Goal: Task Accomplishment & Management: Manage account settings

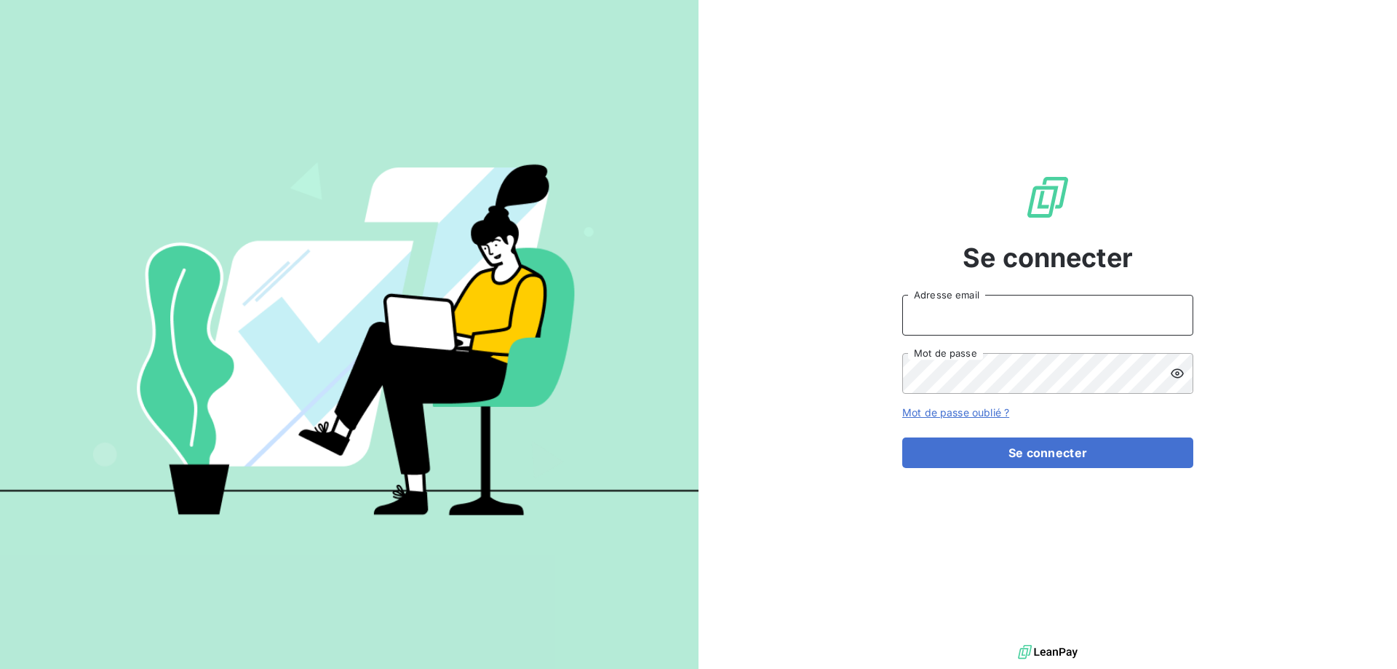
click at [946, 317] on input "Adresse email" at bounding box center [1047, 315] width 291 height 41
type input "[EMAIL_ADDRESS][DOMAIN_NAME]"
click at [902, 437] on button "Se connecter" at bounding box center [1047, 452] width 291 height 31
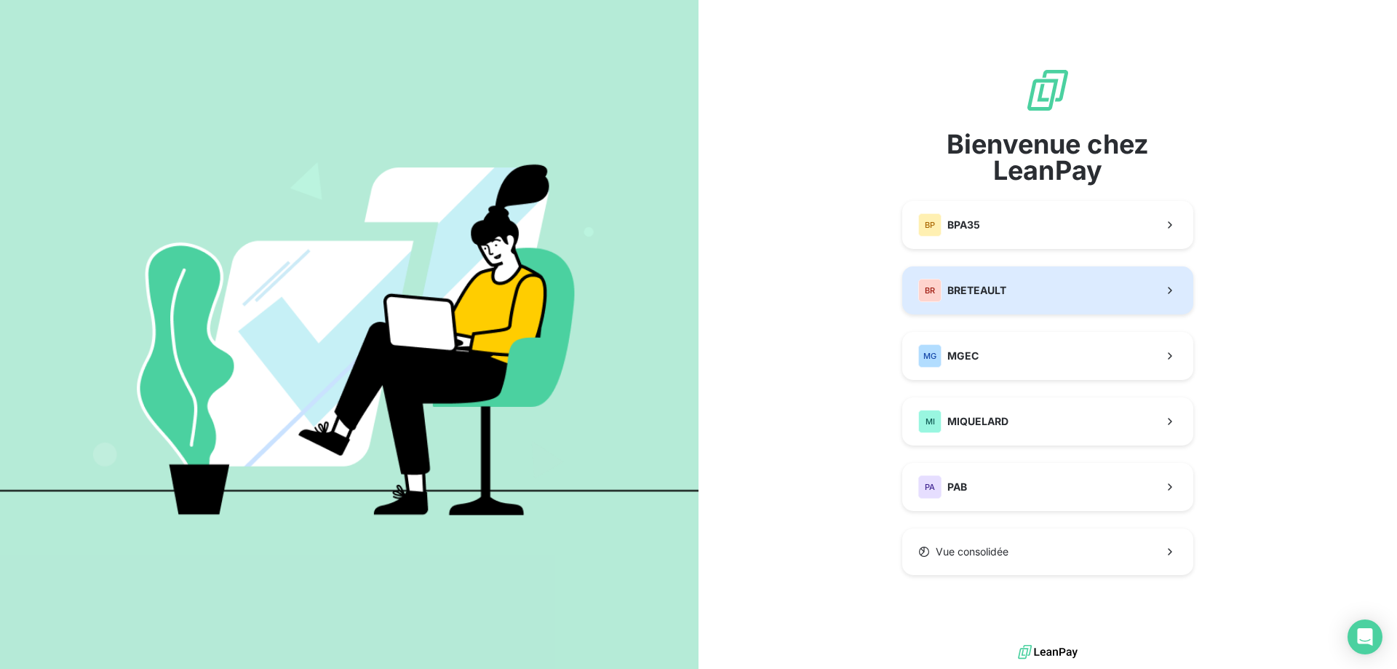
click at [967, 292] on span "BRETEAULT" at bounding box center [976, 290] width 59 height 15
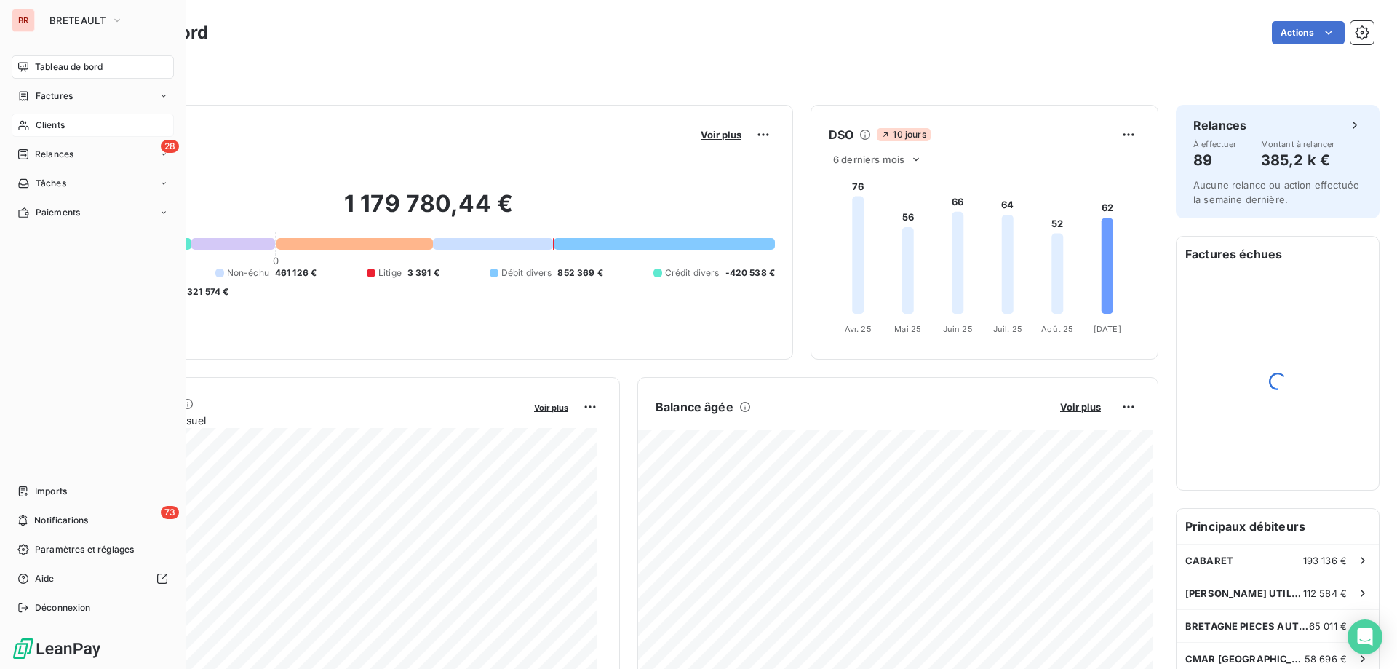
click at [33, 127] on div "Clients" at bounding box center [93, 124] width 162 height 23
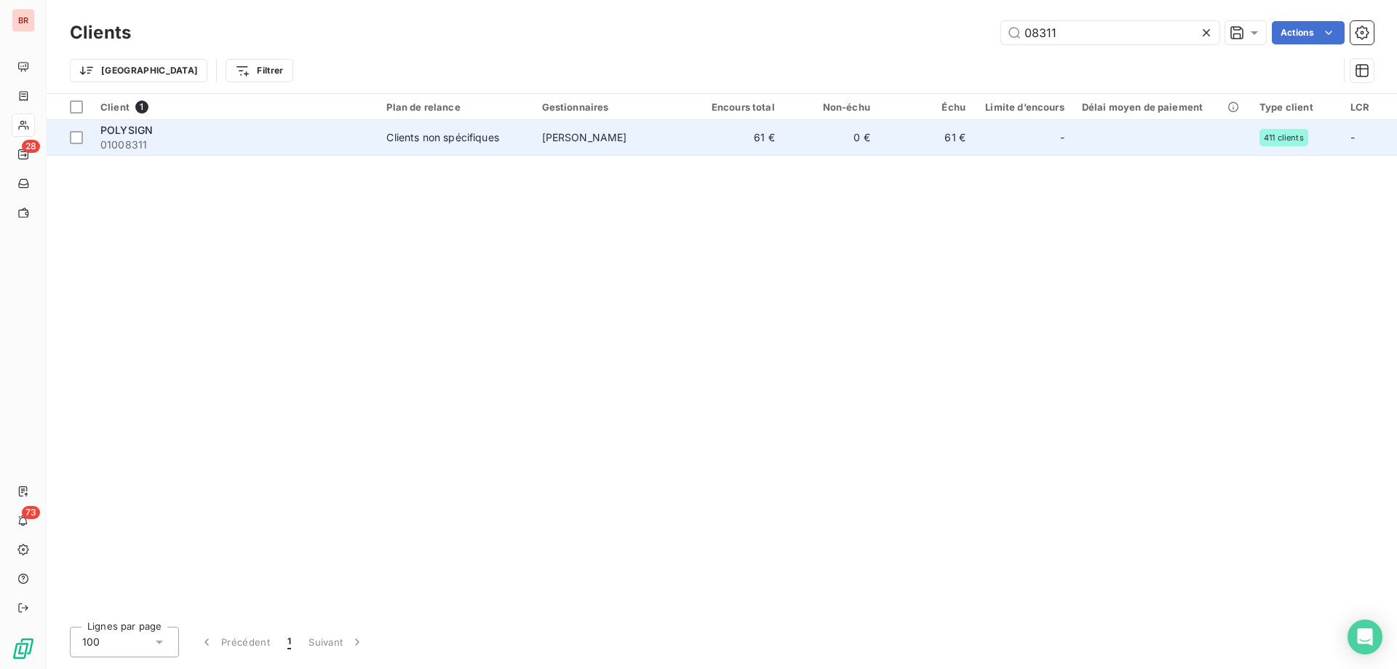
type input "08311"
click at [269, 137] on span "01008311" at bounding box center [234, 144] width 268 height 15
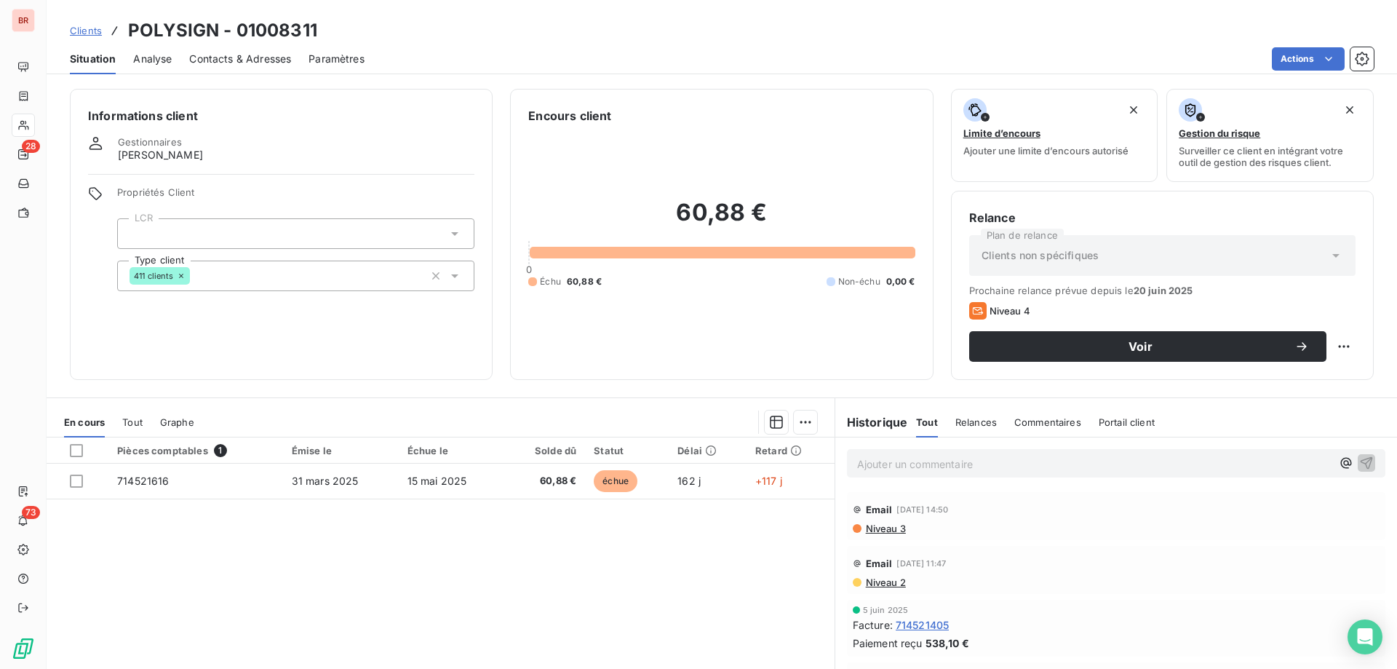
click at [907, 466] on p "Ajouter un commentaire ﻿" at bounding box center [1094, 464] width 474 height 18
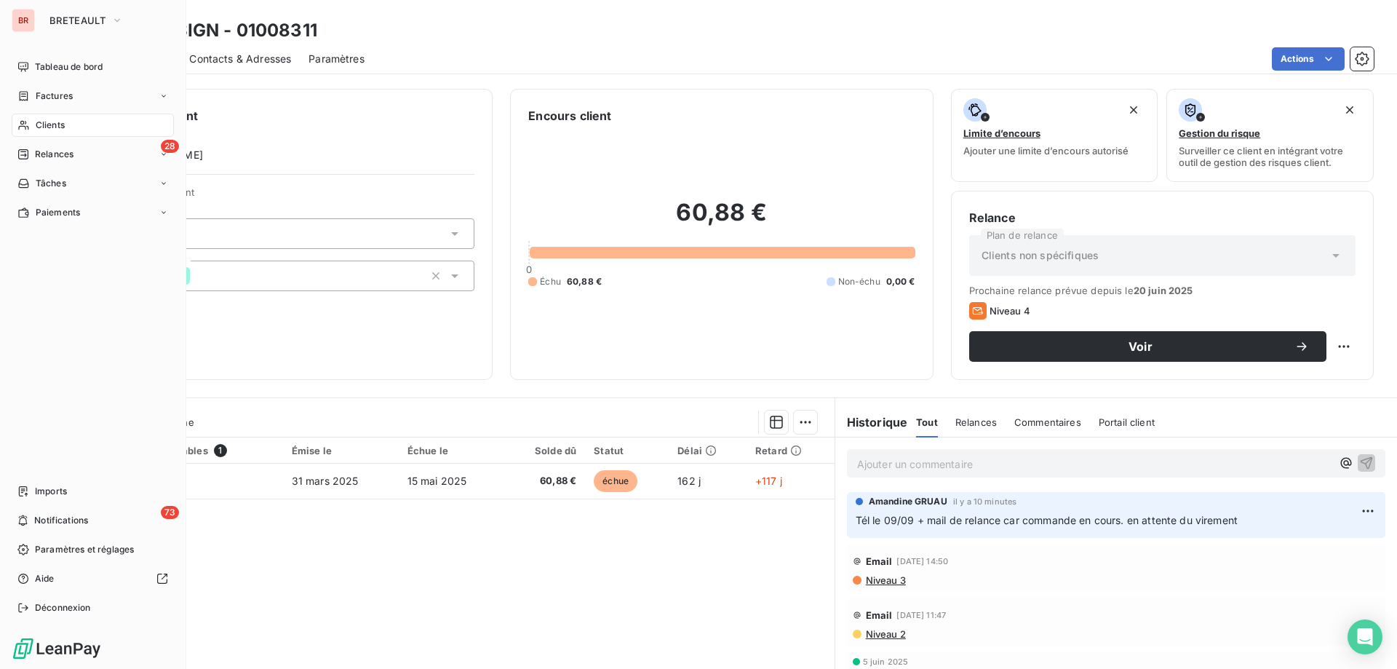
click at [41, 125] on span "Clients" at bounding box center [50, 125] width 29 height 13
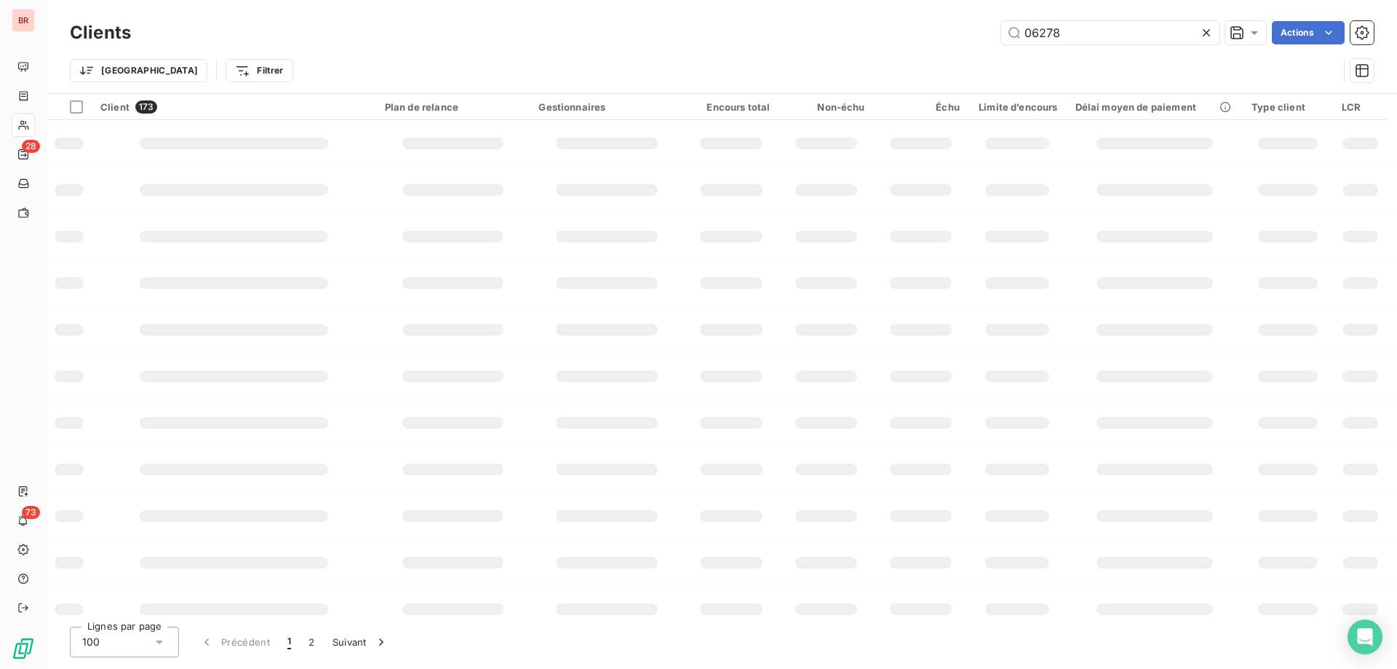
type input "06278"
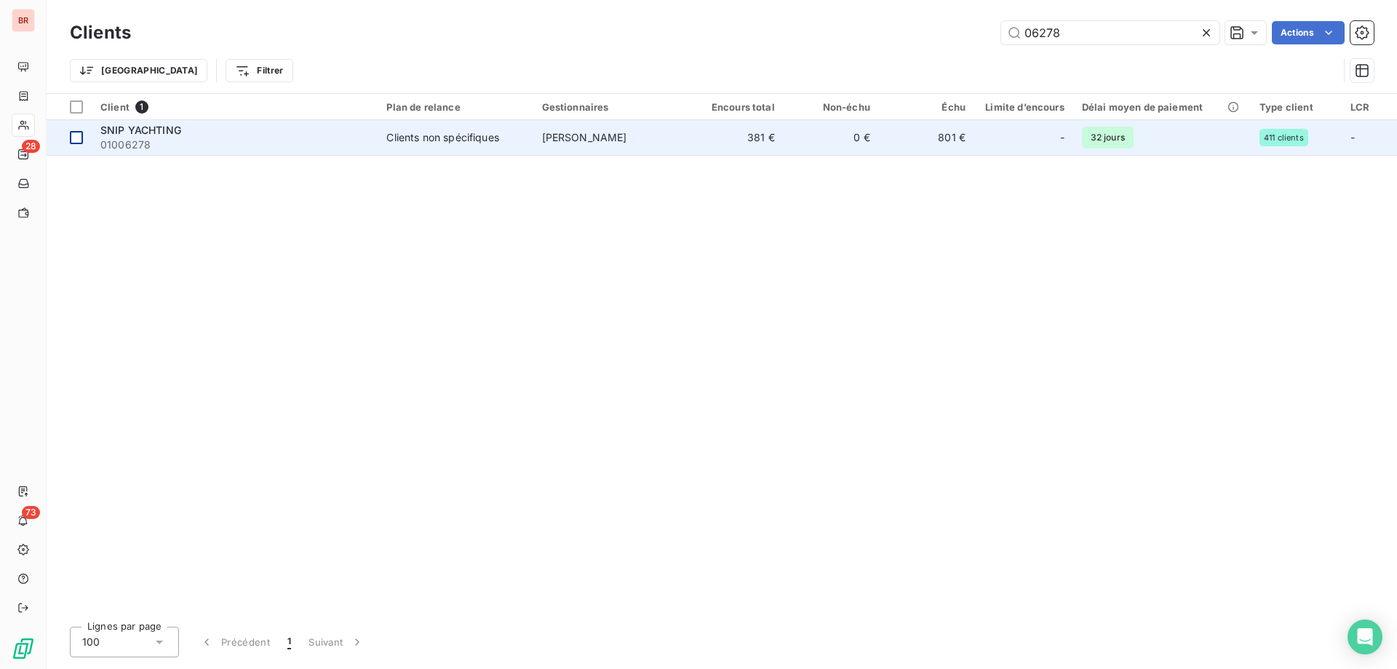
click at [81, 136] on div at bounding box center [76, 137] width 13 height 13
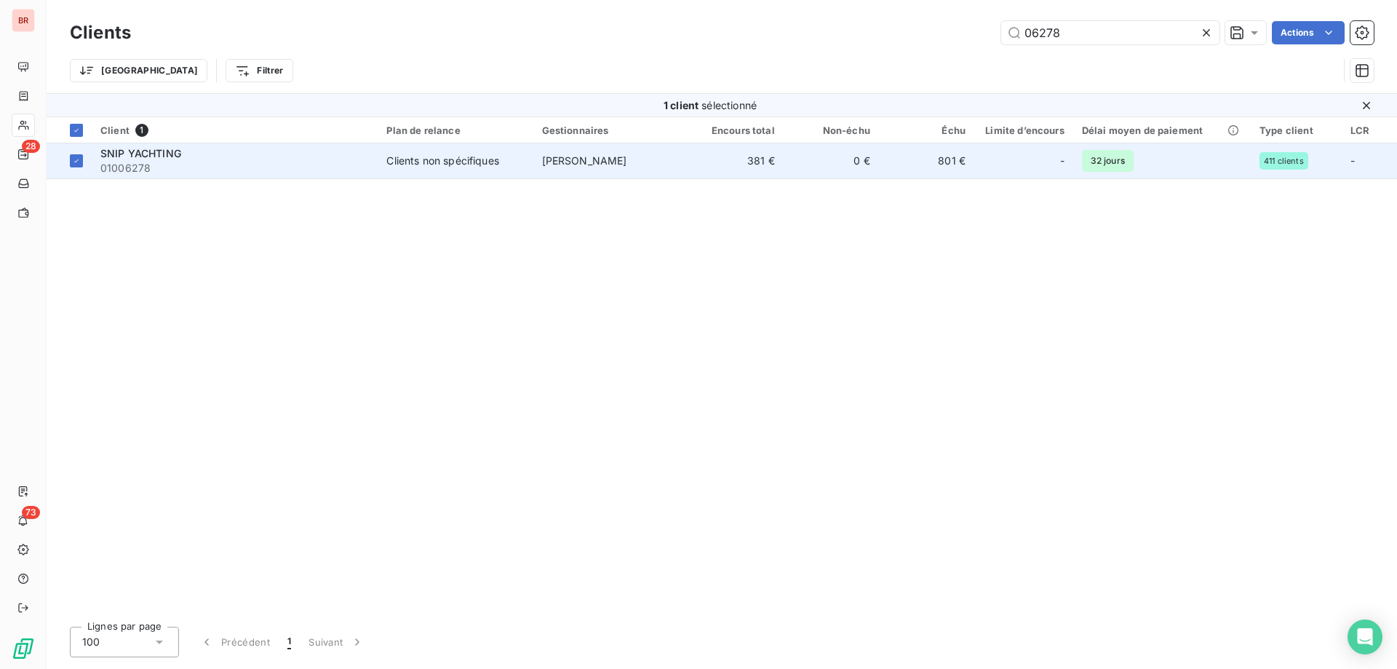
click at [184, 159] on div "SNIP YACHTING" at bounding box center [234, 153] width 268 height 15
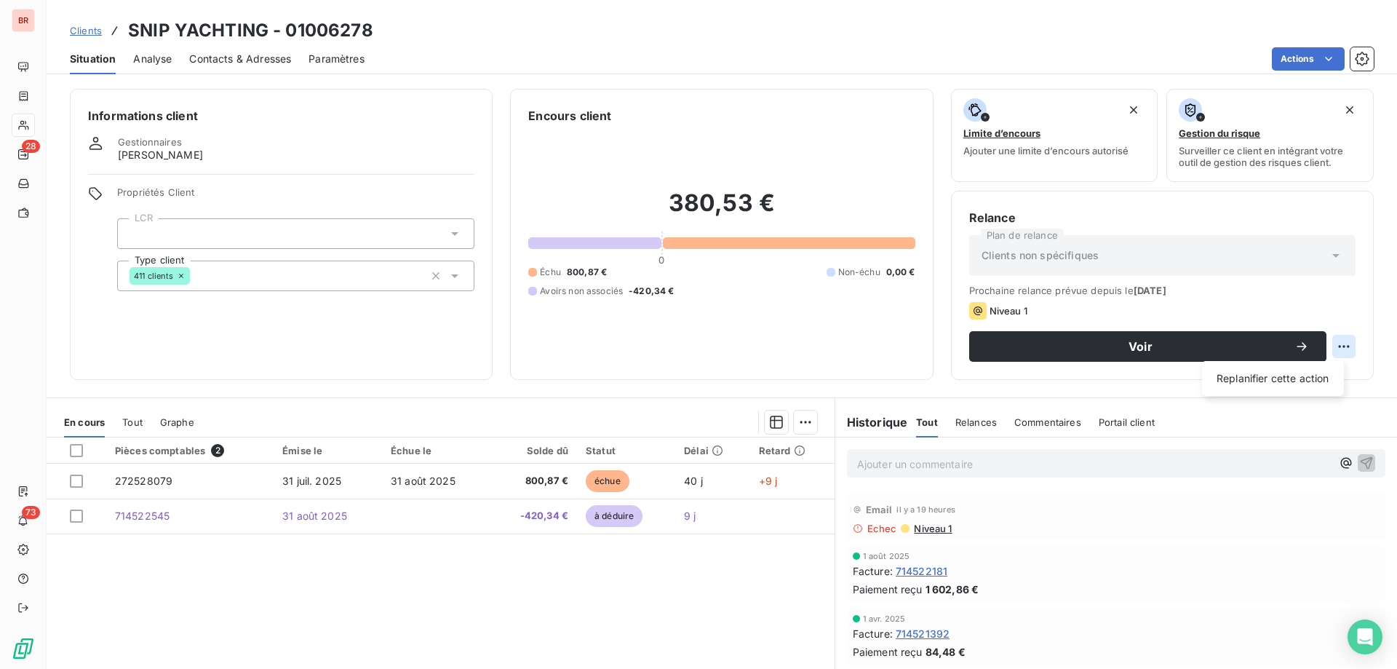
click at [1337, 346] on html "BR 28 73 Clients SNIP YACHTING - 01006278 Situation Analyse Contacts & Adresses…" at bounding box center [698, 334] width 1397 height 669
click at [1147, 49] on html "BR 28 73 Clients SNIP YACHTING - 01006278 Situation Analyse Contacts & Adresses…" at bounding box center [698, 334] width 1397 height 669
click at [290, 64] on span "Contacts & Adresses" at bounding box center [240, 59] width 102 height 15
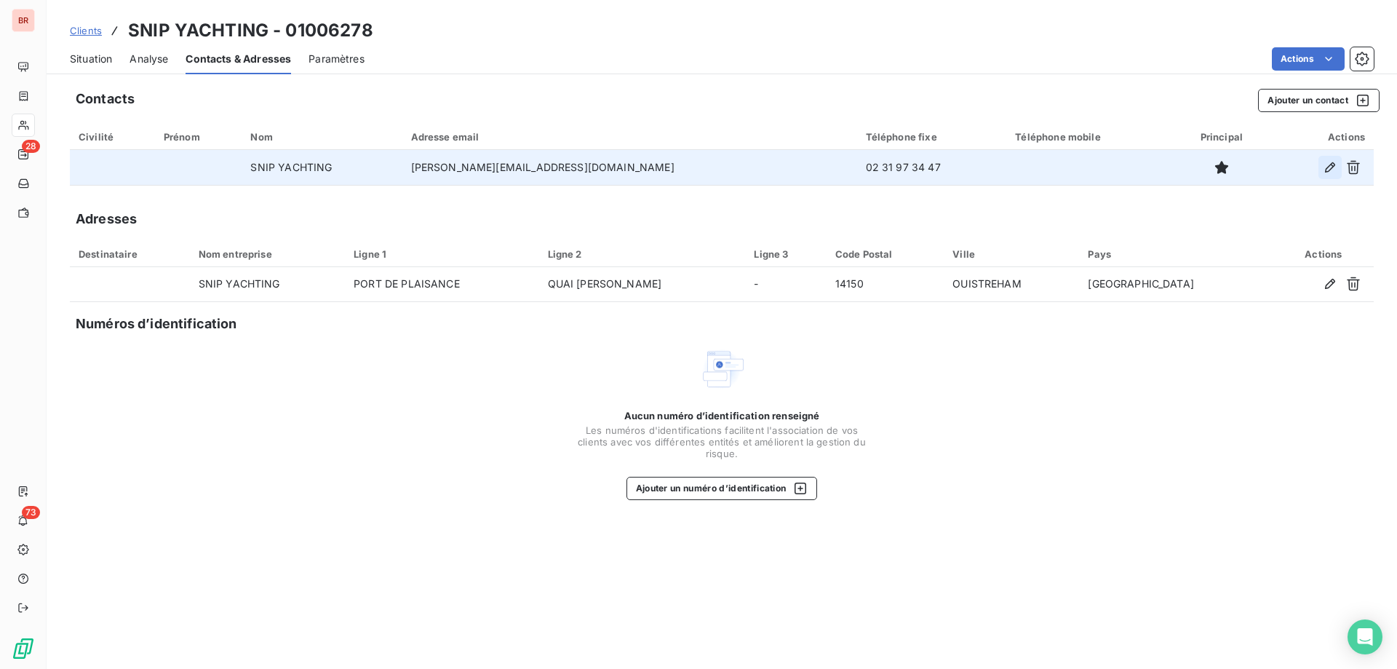
click at [1323, 167] on icon "button" at bounding box center [1330, 167] width 15 height 15
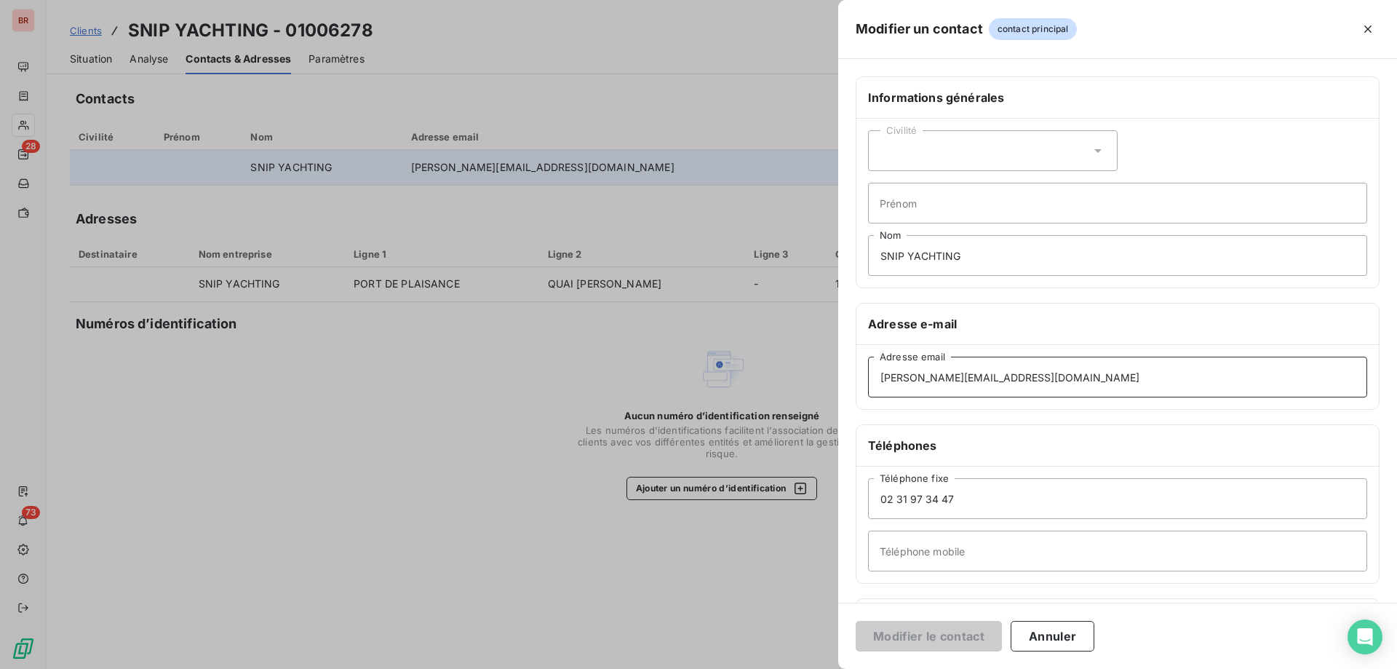
click at [981, 378] on input "[PERSON_NAME][EMAIL_ADDRESS][DOMAIN_NAME]" at bounding box center [1117, 376] width 499 height 41
type input "[PERSON_NAME][EMAIL_ADDRESS][DOMAIN_NAME]"
click at [935, 639] on button "Modifier le contact" at bounding box center [929, 636] width 146 height 31
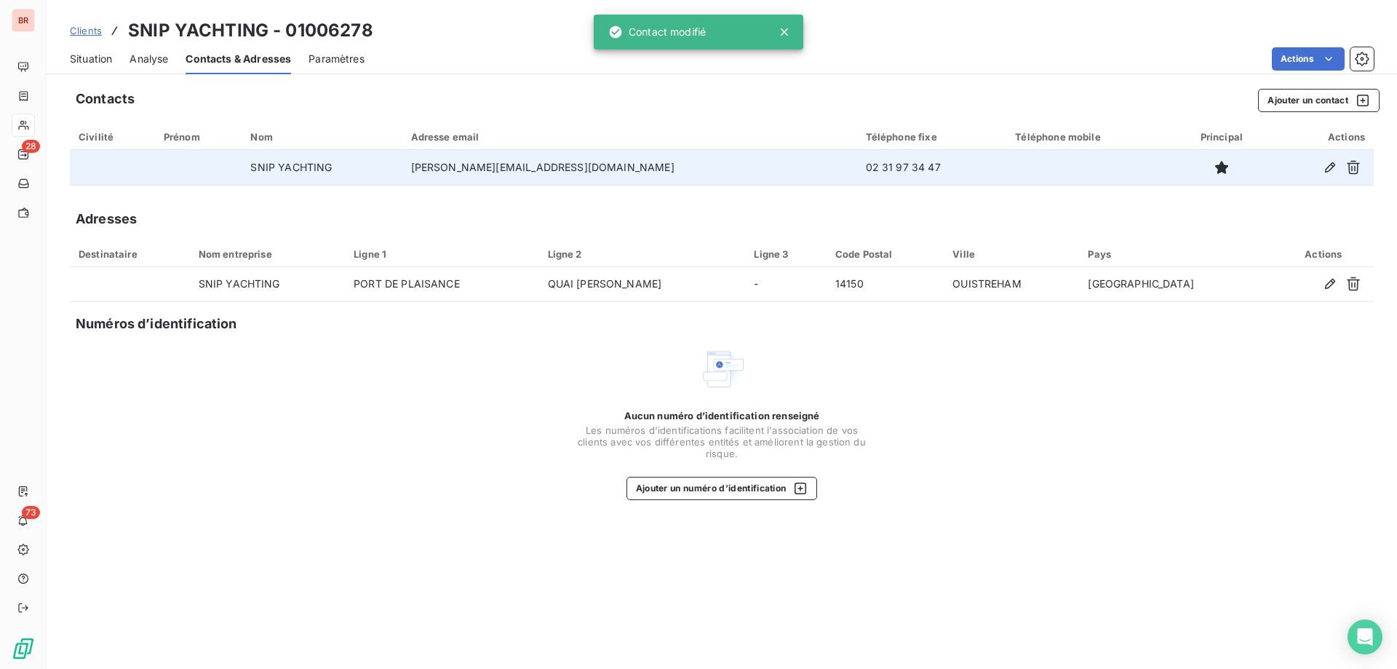
click at [84, 62] on span "Situation" at bounding box center [91, 59] width 42 height 15
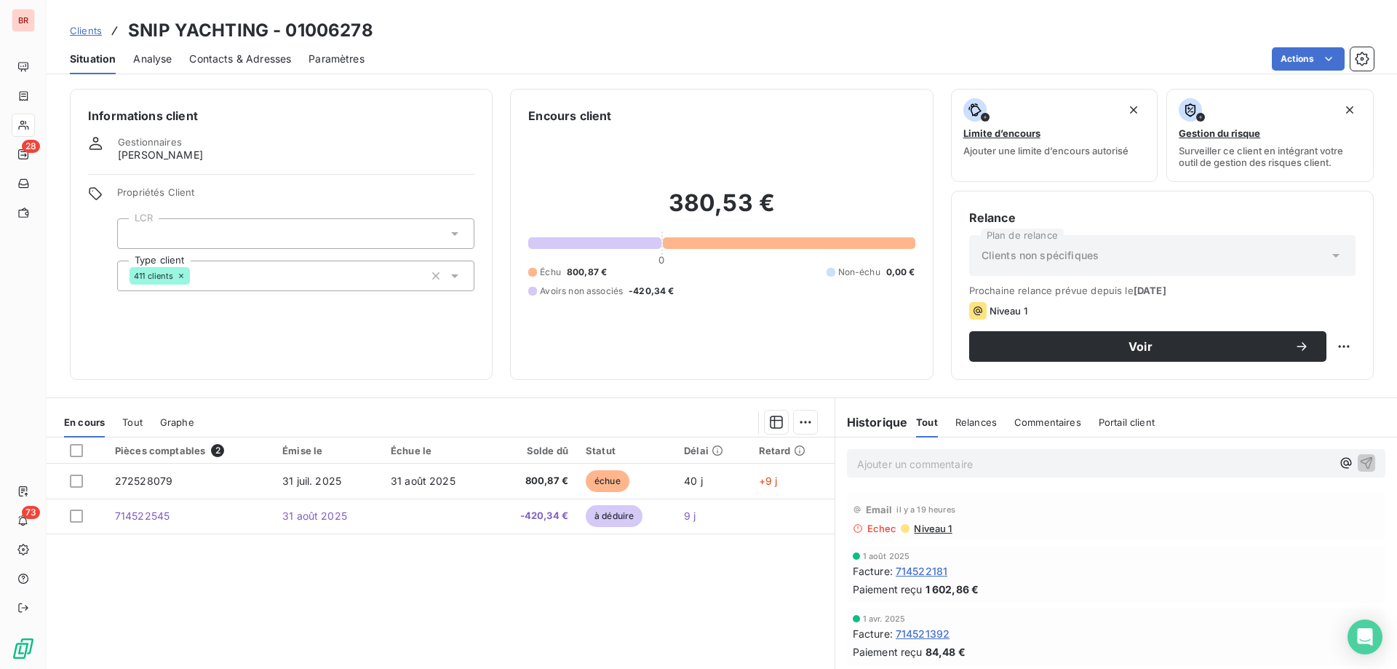
click at [924, 463] on p "Ajouter un commentaire ﻿" at bounding box center [1094, 464] width 474 height 18
